Goal: Task Accomplishment & Management: Use online tool/utility

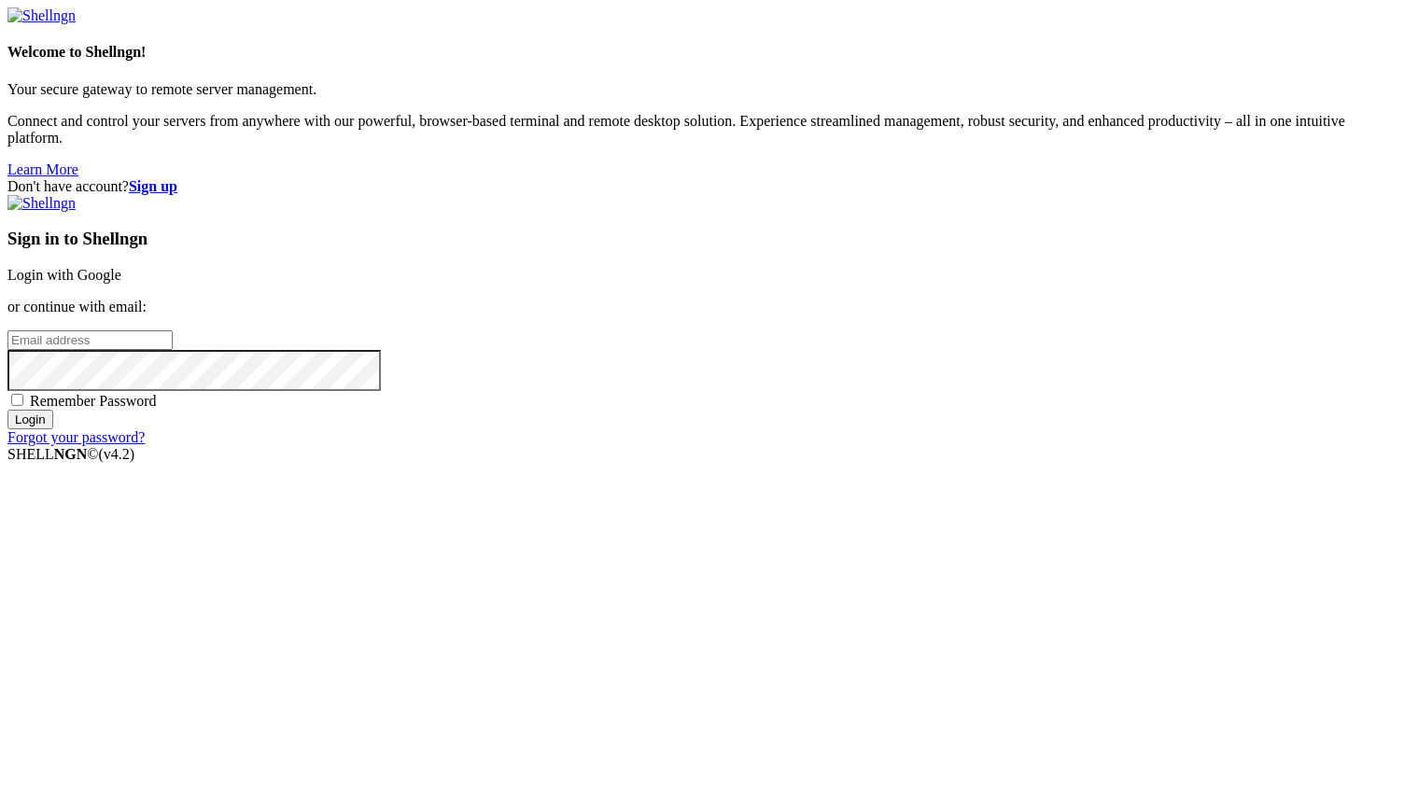
click at [121, 283] on link "Login with Google" at bounding box center [64, 275] width 114 height 16
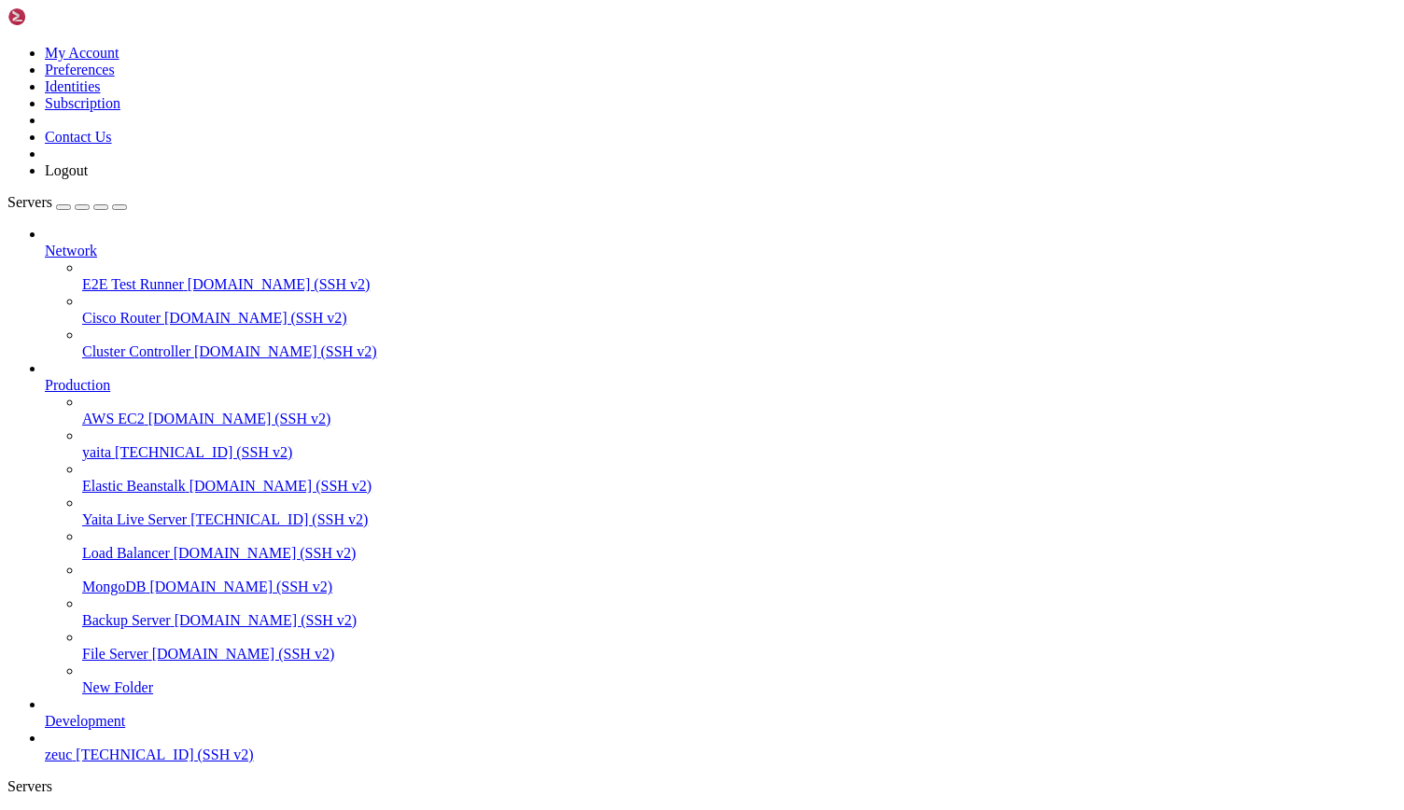
drag, startPoint x: 448, startPoint y: 1489, endPoint x: 648, endPoint y: 1811, distance: 378.1
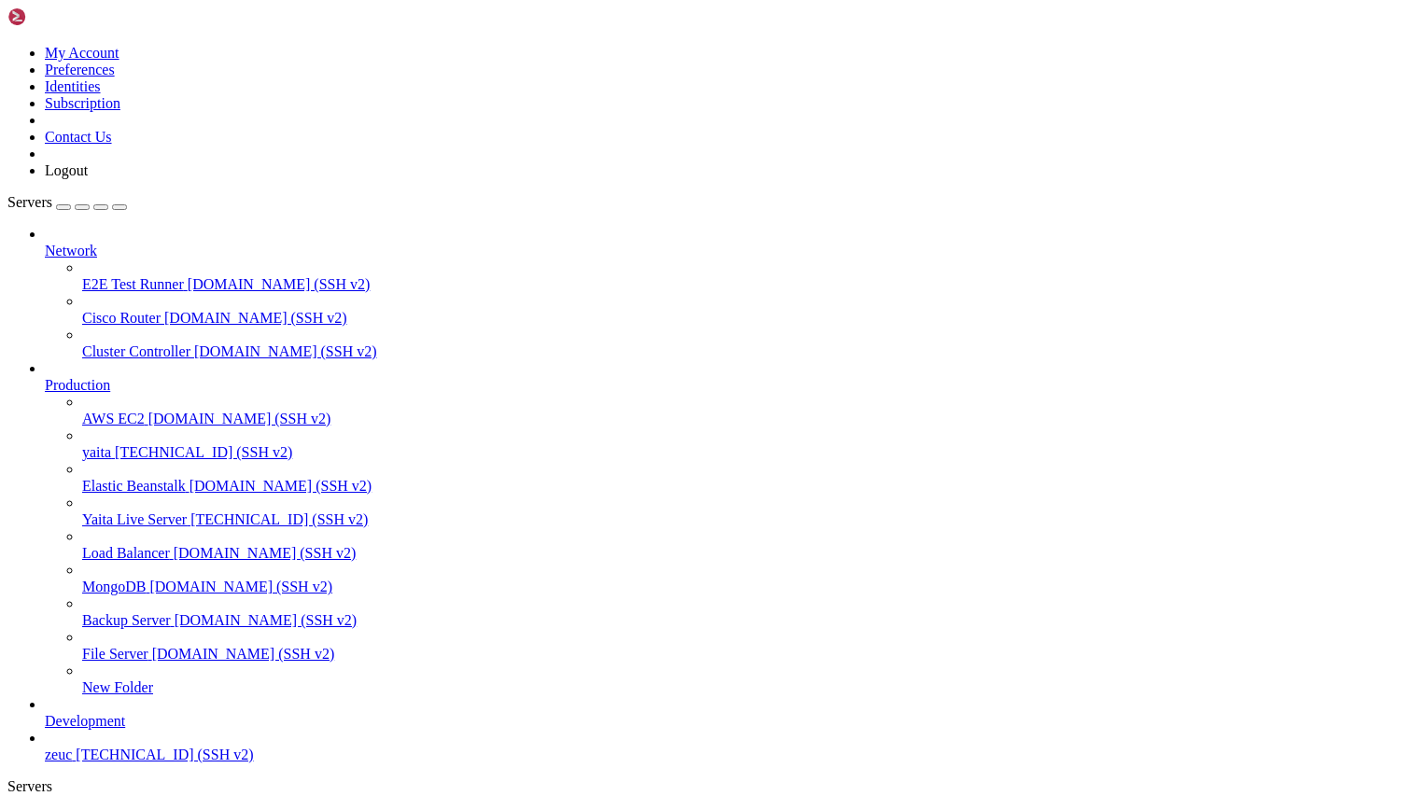
copy div "chmod +x [DOMAIN_NAME] ubuntu@ip-172-31-91-17 : ~/yaita-core-backend/live-docs …"
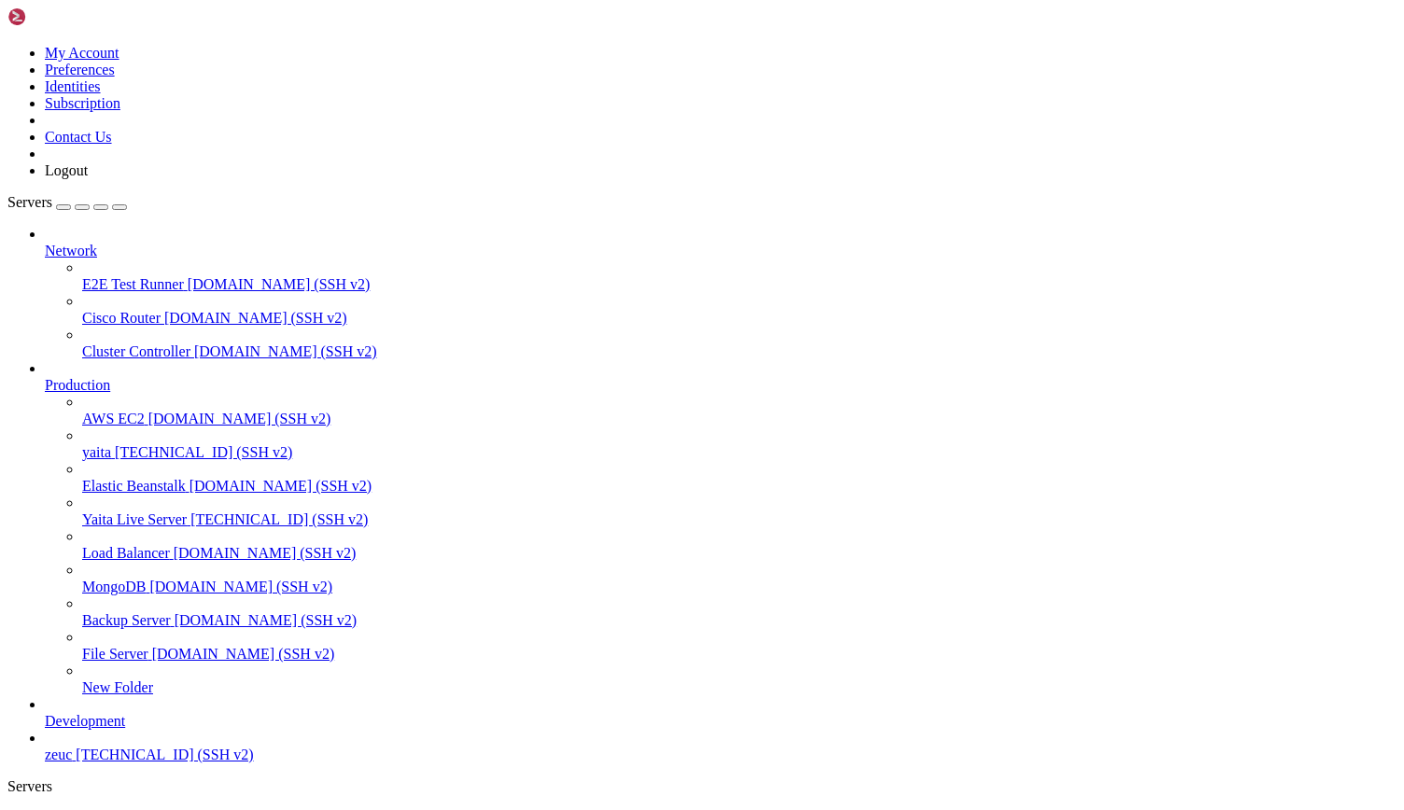
scroll to position [3046, 0]
drag, startPoint x: 448, startPoint y: 1480, endPoint x: 616, endPoint y: 1740, distance: 309.1
copy div "# Check if Prometheus and AlertManager are running "health" : "down" , "lastErr…"
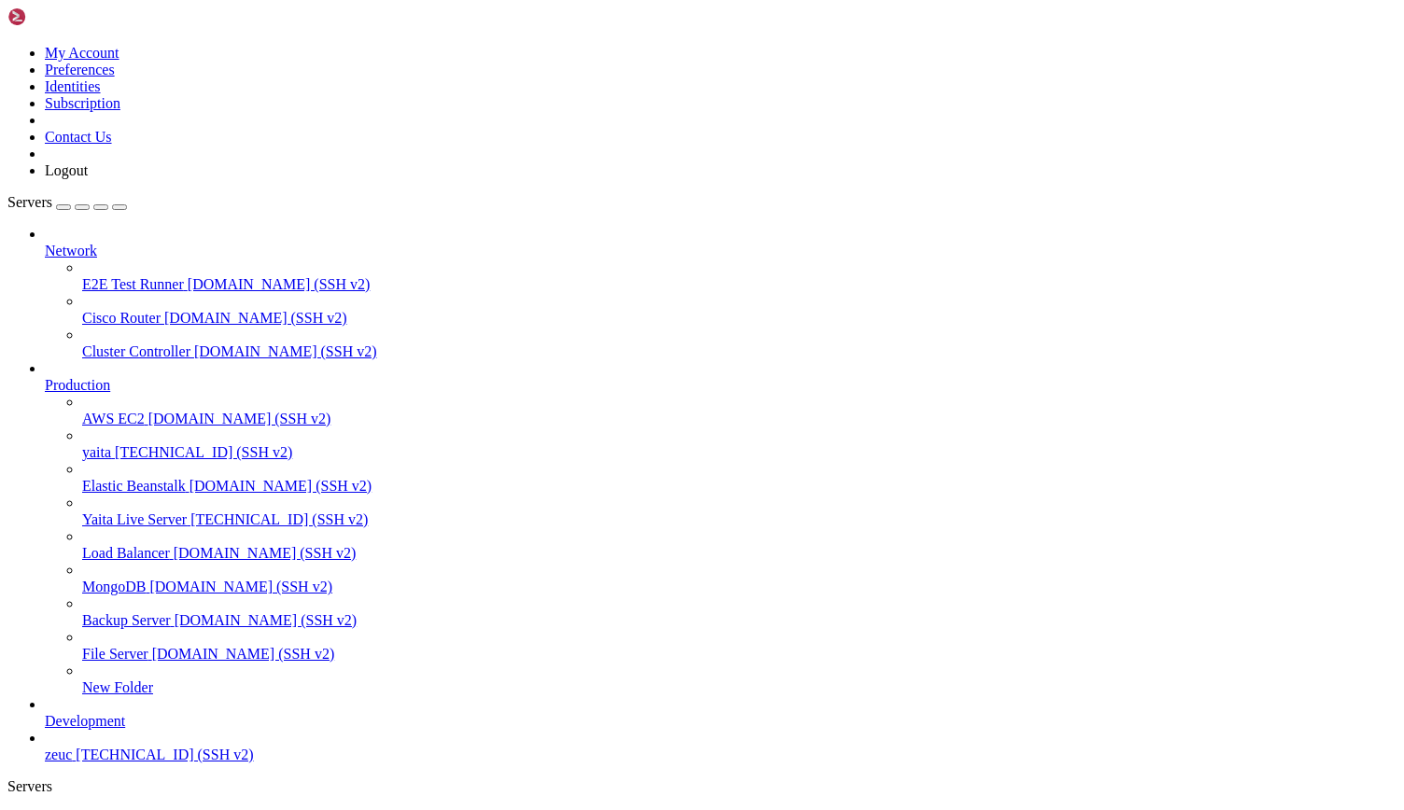
scroll to position [3221, 0]
drag, startPoint x: 636, startPoint y: 1669, endPoint x: 496, endPoint y: 1790, distance: 186.0
drag, startPoint x: 442, startPoint y: 1305, endPoint x: 1070, endPoint y: 1799, distance: 798.7
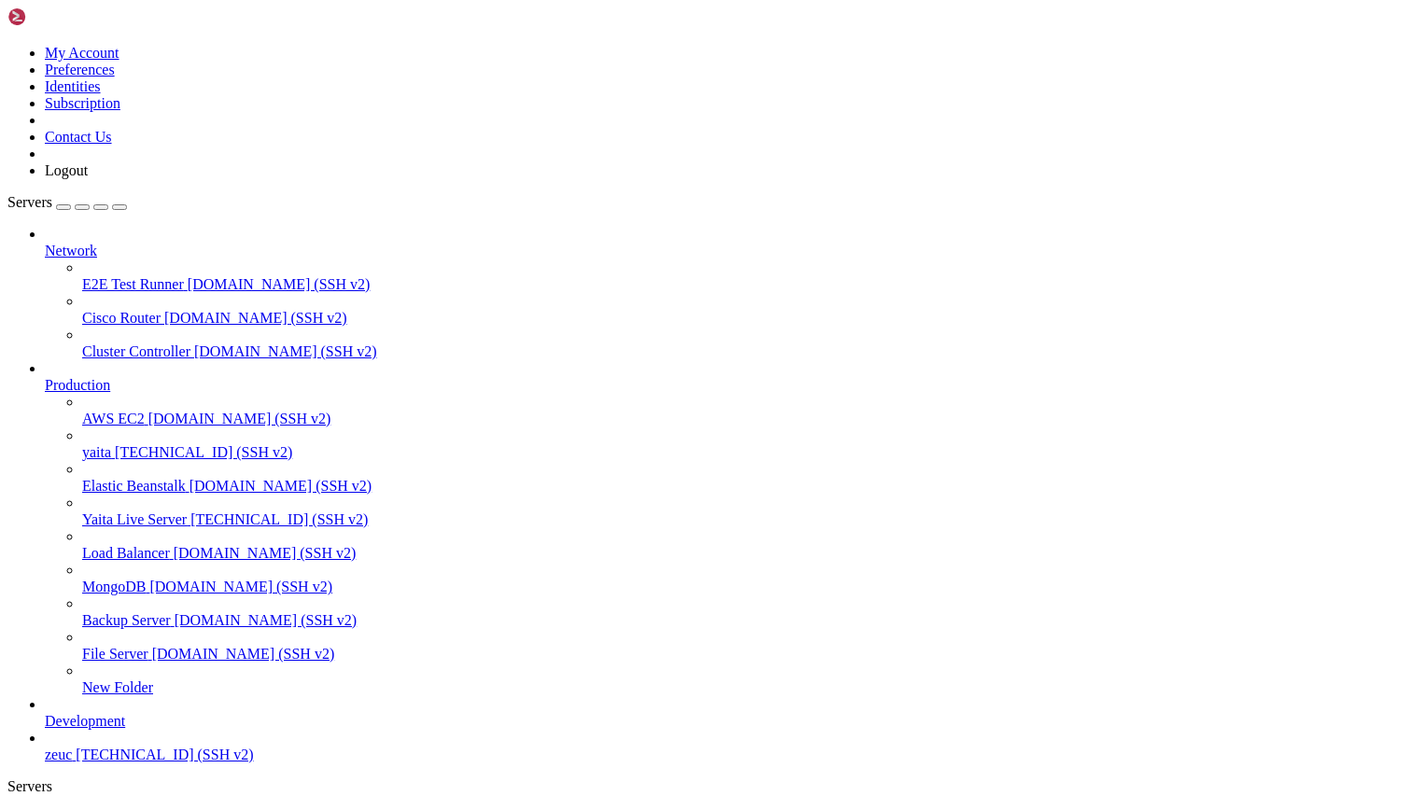
copy div "# First, check Node Exporter echo -e "\n=== Are microservices running locally? …"
drag, startPoint x: 490, startPoint y: 1675, endPoint x: 236, endPoint y: 1572, distance: 274.2
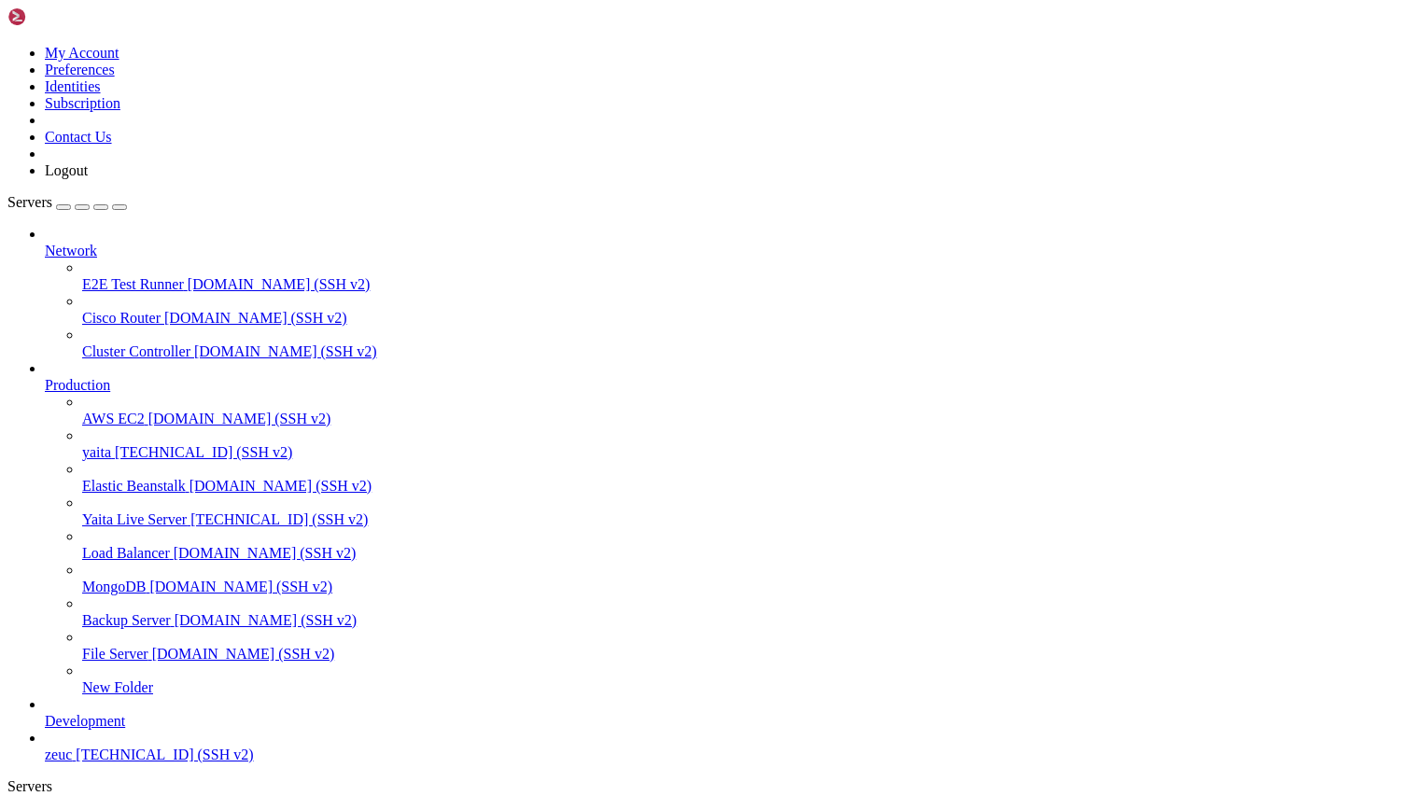
scroll to position [4982, 0]
drag, startPoint x: 441, startPoint y: 1439, endPoint x: 653, endPoint y: 1799, distance: 417.9
copy div "# Let's test the actual metrics endpoints to see what's working echo -e "\n6. E…"
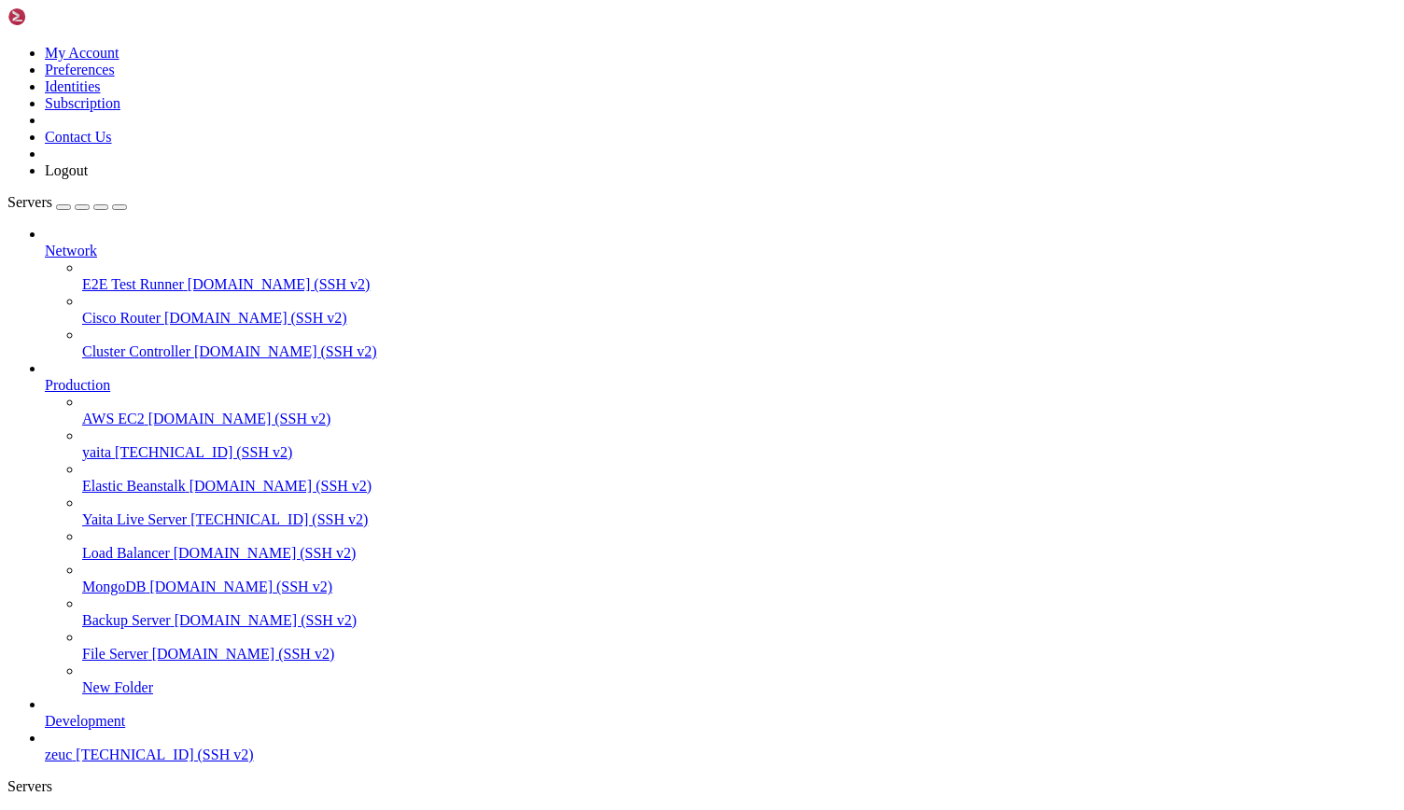
drag, startPoint x: 448, startPoint y: 1174, endPoint x: 1155, endPoint y: 1821, distance: 958.5
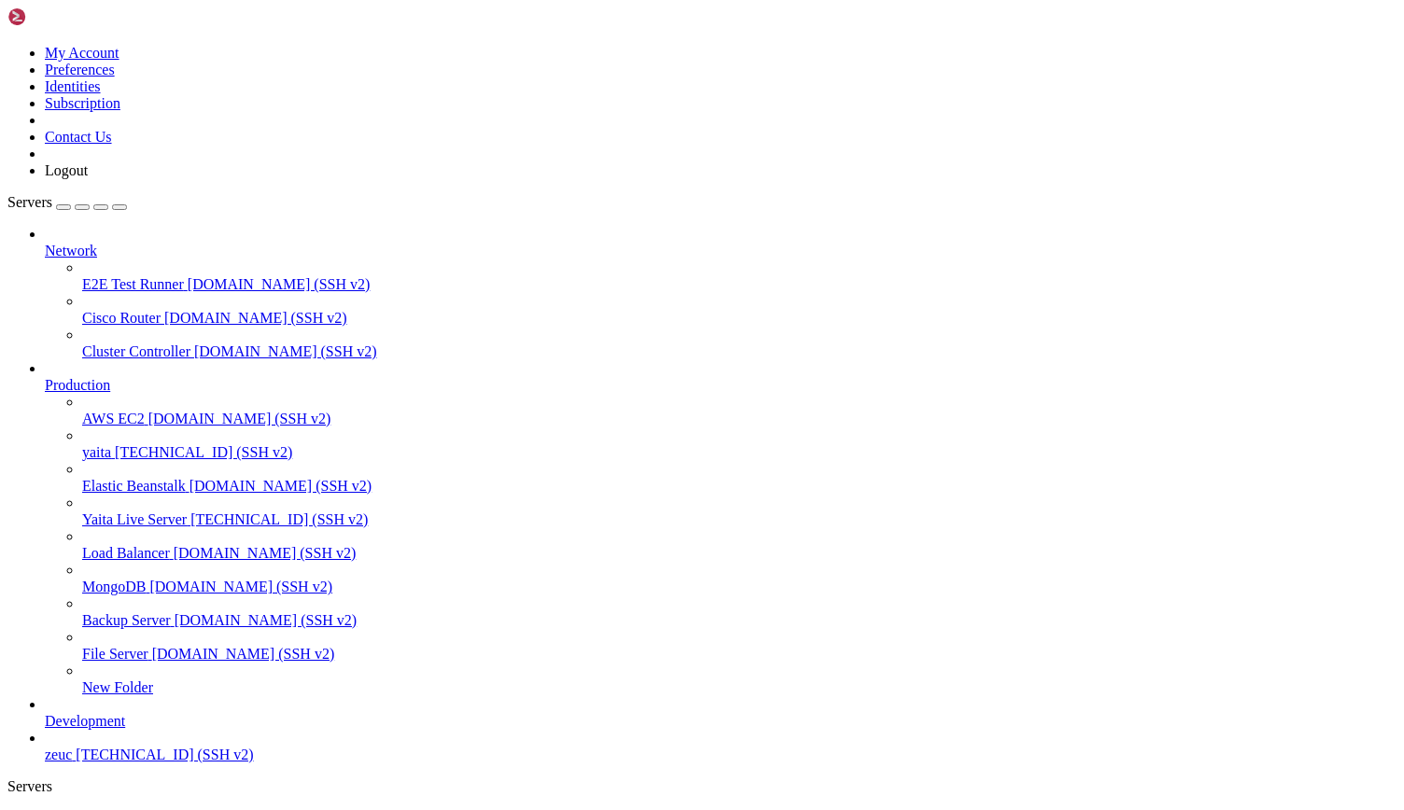
copy div "# Lorem ip dolorsit ametconse adi elitseddoe temporin (utlabor /etd magnaa) eni…"
click at [101, 444] on span "yaita" at bounding box center [96, 452] width 29 height 16
